Goal: Task Accomplishment & Management: Use online tool/utility

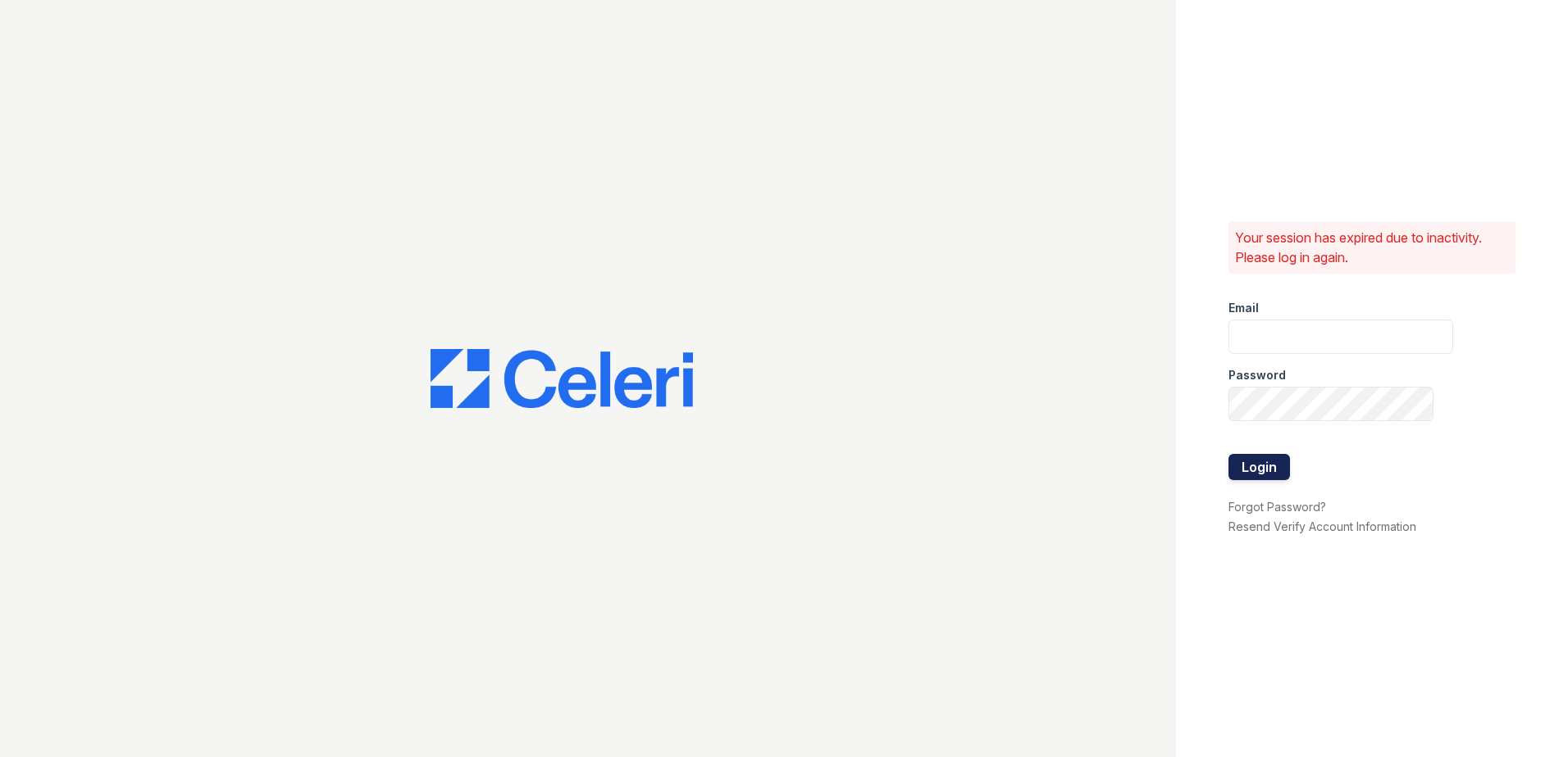
type input "[EMAIL_ADDRESS][DOMAIN_NAME]"
click at [1259, 472] on button "Login" at bounding box center [1258, 468] width 62 height 27
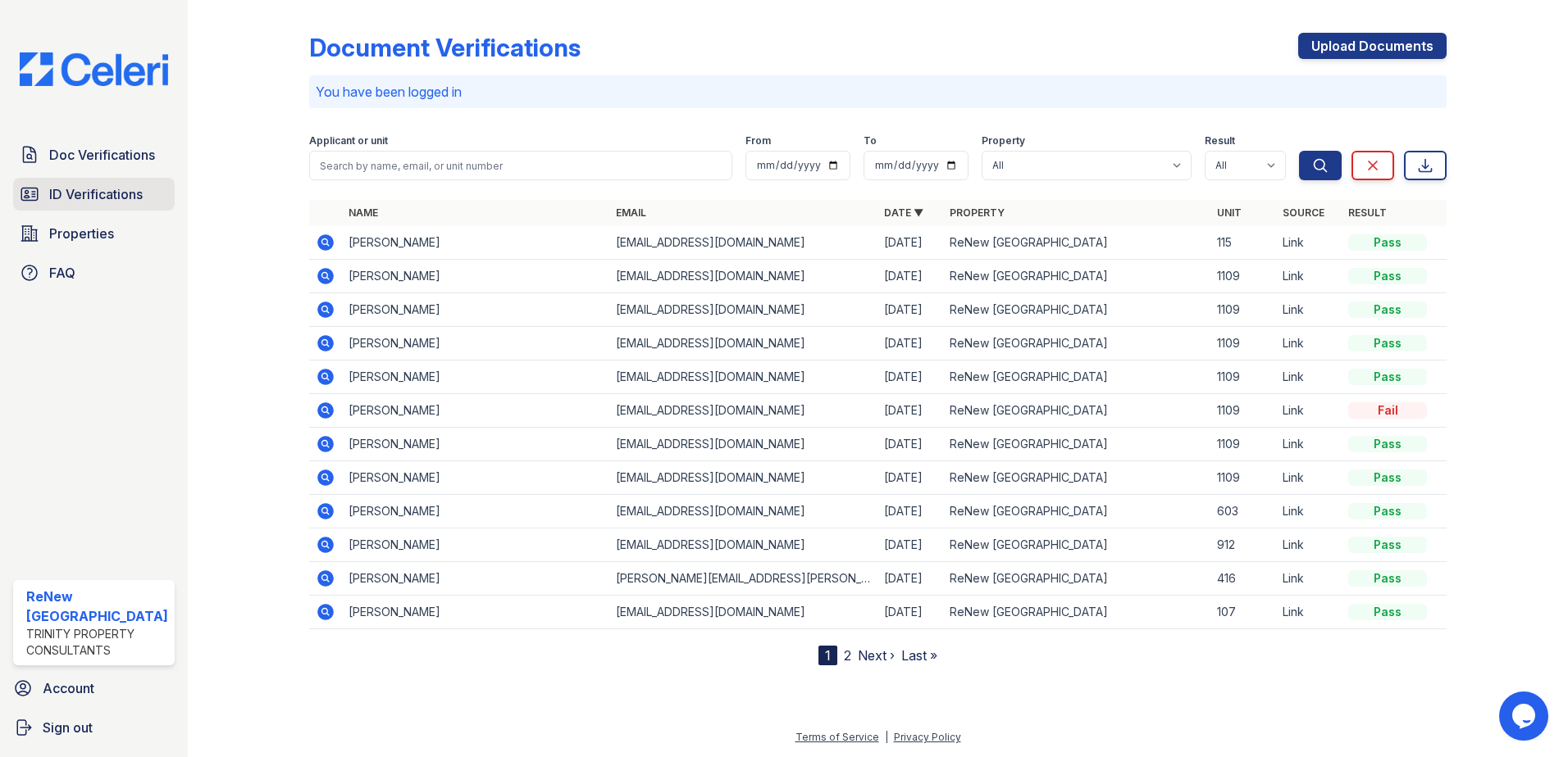
click at [103, 193] on span "ID Verifications" at bounding box center [96, 194] width 93 height 20
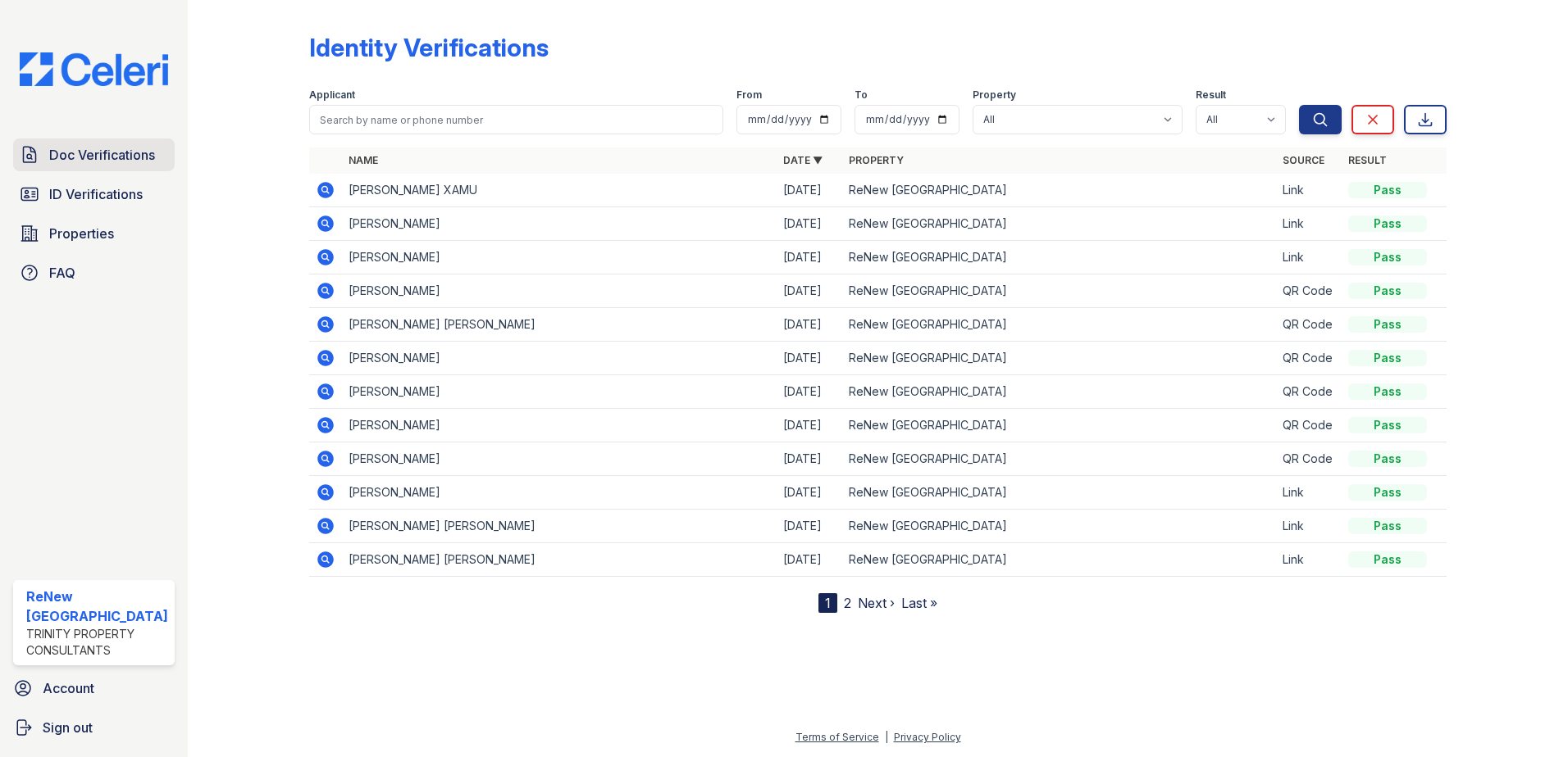
click at [114, 152] on span "Doc Verifications" at bounding box center [102, 154] width 106 height 20
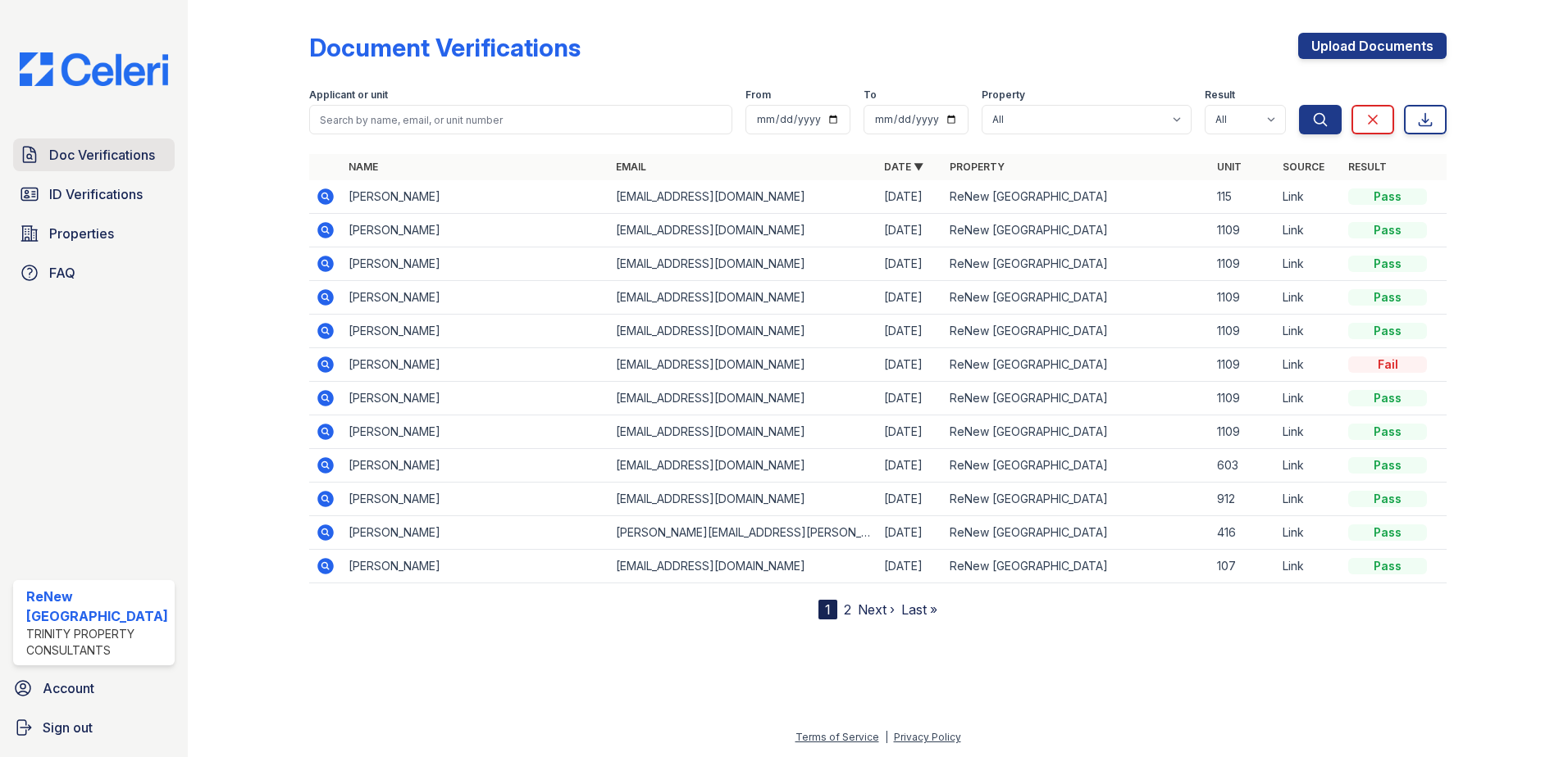
click at [83, 160] on span "Doc Verifications" at bounding box center [102, 154] width 106 height 20
click at [70, 192] on span "ID Verifications" at bounding box center [96, 194] width 93 height 20
